Goal: Information Seeking & Learning: Learn about a topic

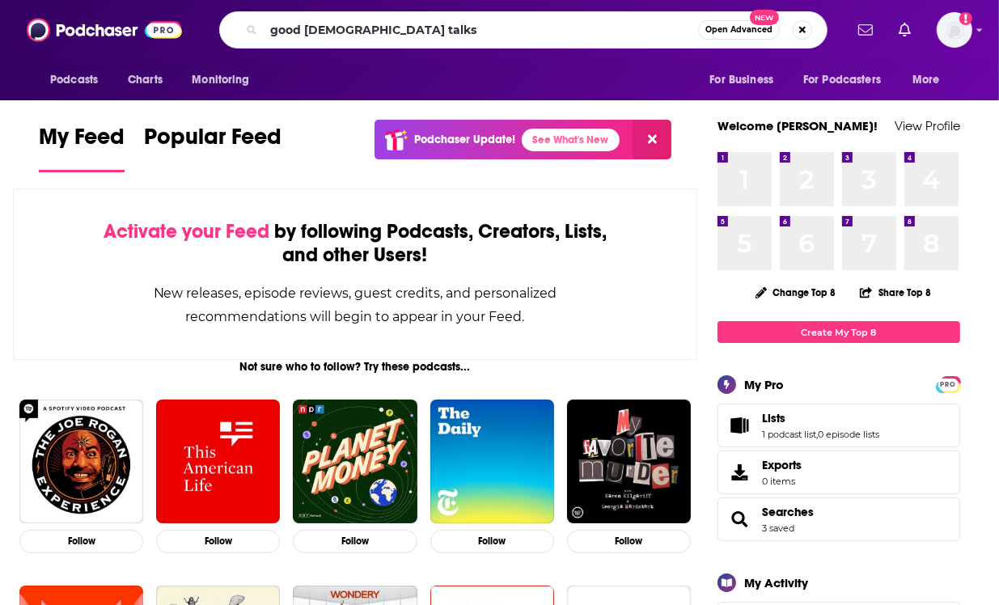
type input "good [DEMOGRAPHIC_DATA] talks"
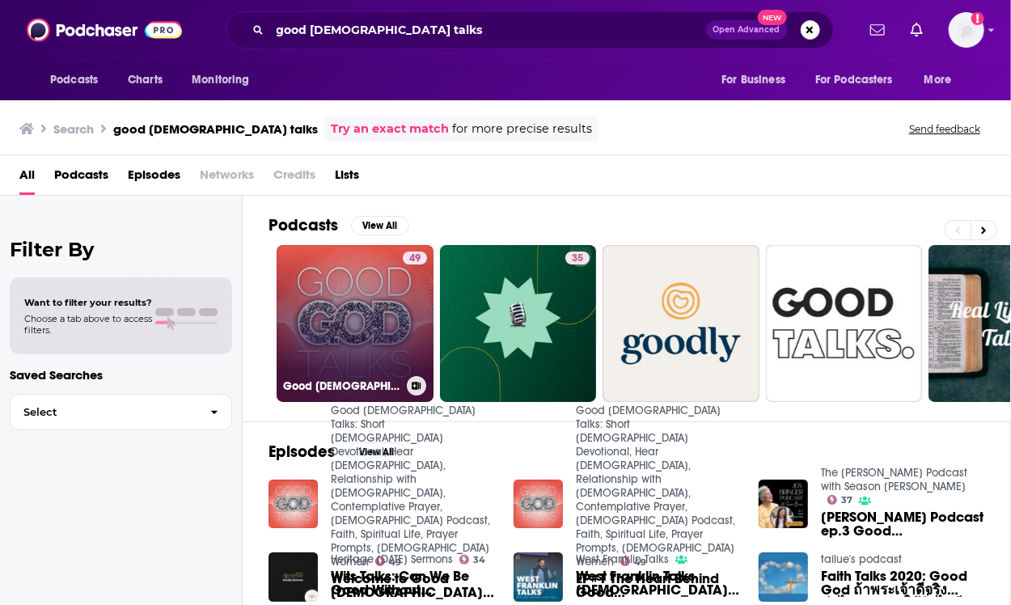
click at [353, 340] on link "49 Good [DEMOGRAPHIC_DATA] Talks: Short [DEMOGRAPHIC_DATA] Devotional, Hear [DE…" at bounding box center [355, 323] width 157 height 157
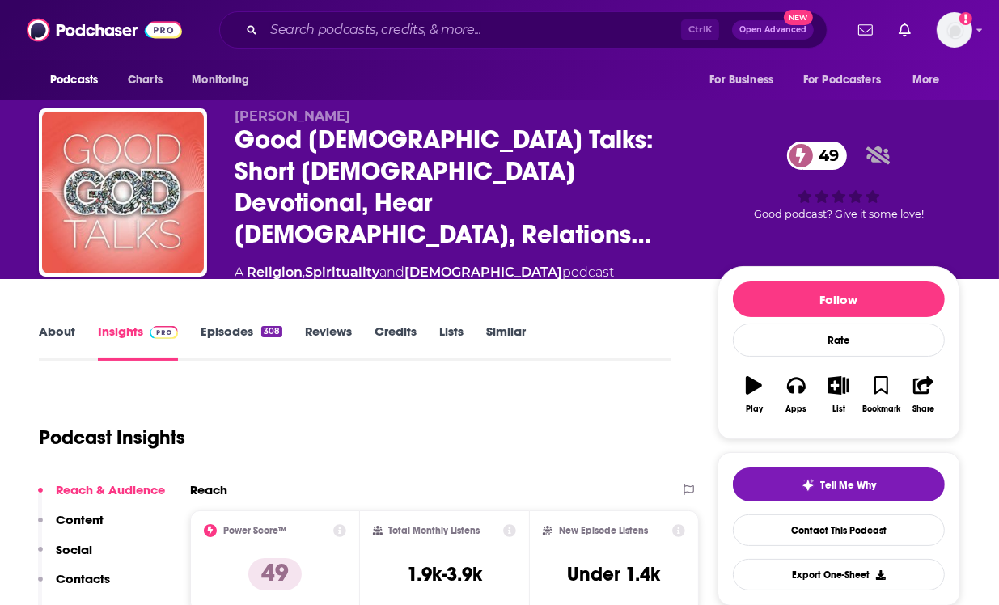
click at [55, 323] on link "About" at bounding box center [57, 341] width 36 height 37
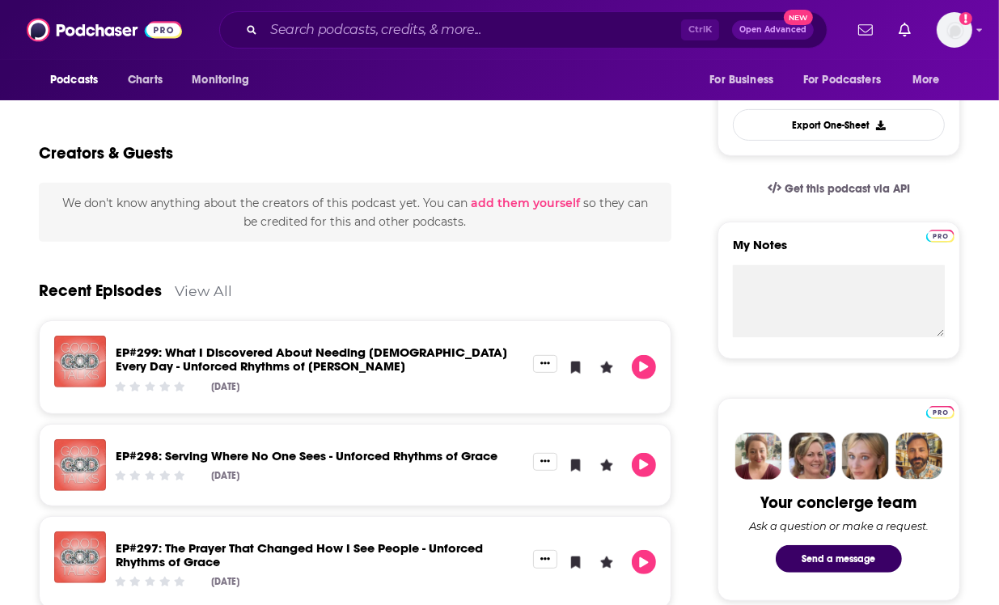
scroll to position [450, 0]
